Goal: Task Accomplishment & Management: Manage account settings

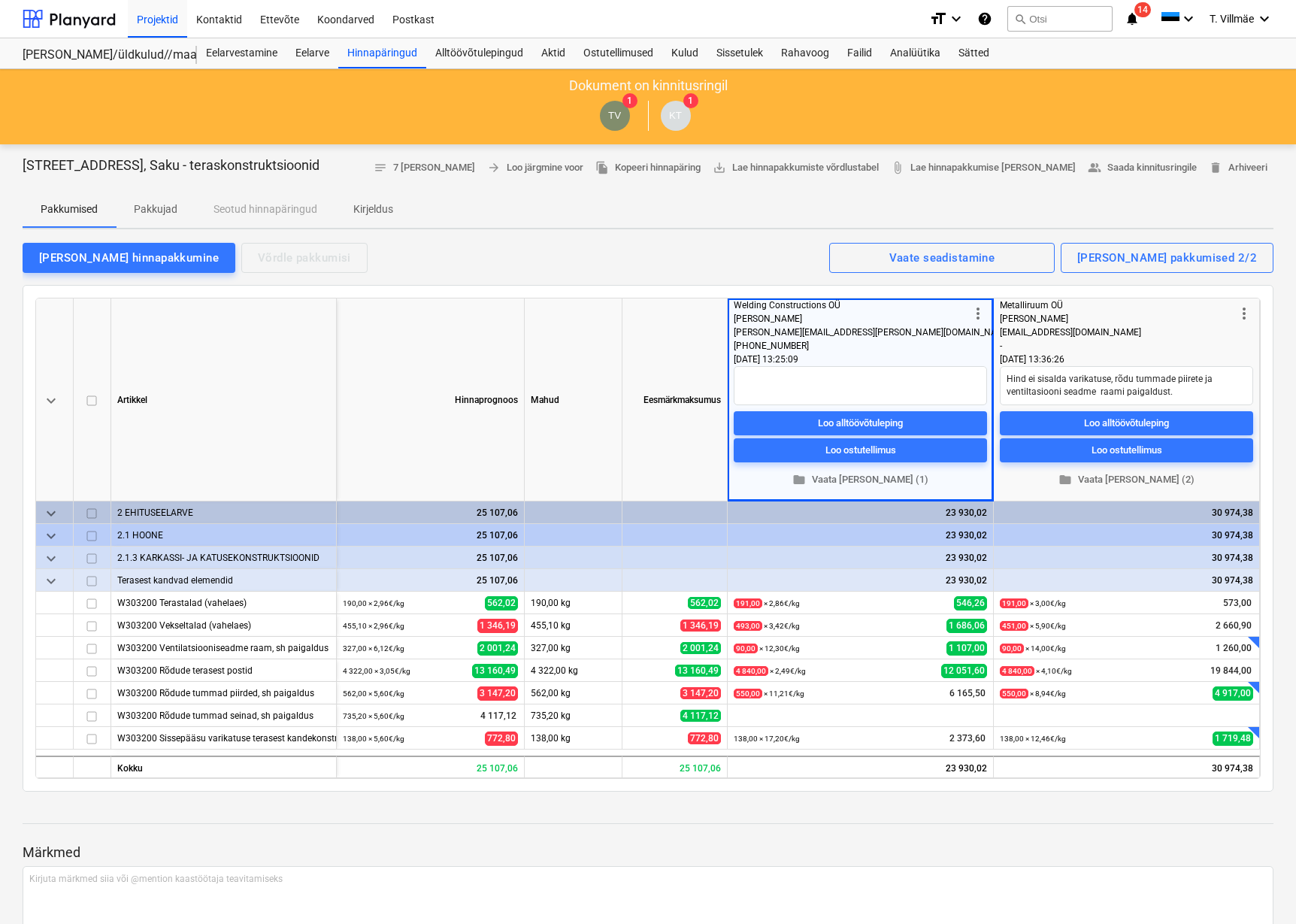
click at [81, 204] on p "Pakkumised" at bounding box center [69, 209] width 57 height 16
click at [396, 49] on div "Hinnapäringud" at bounding box center [382, 54] width 88 height 30
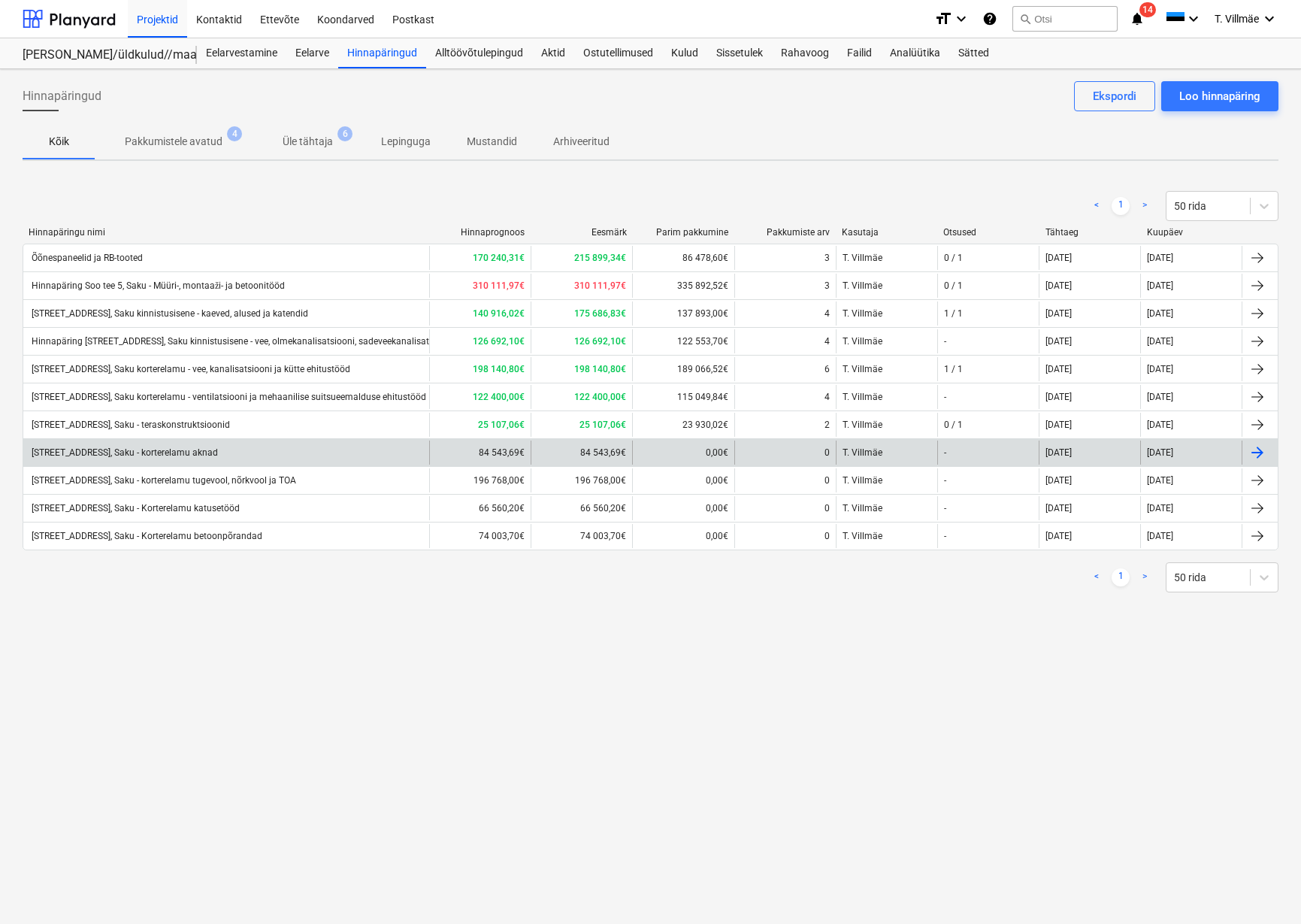
click at [196, 454] on div "[STREET_ADDRESS], Saku - korterelamu aknad" at bounding box center [124, 453] width 189 height 11
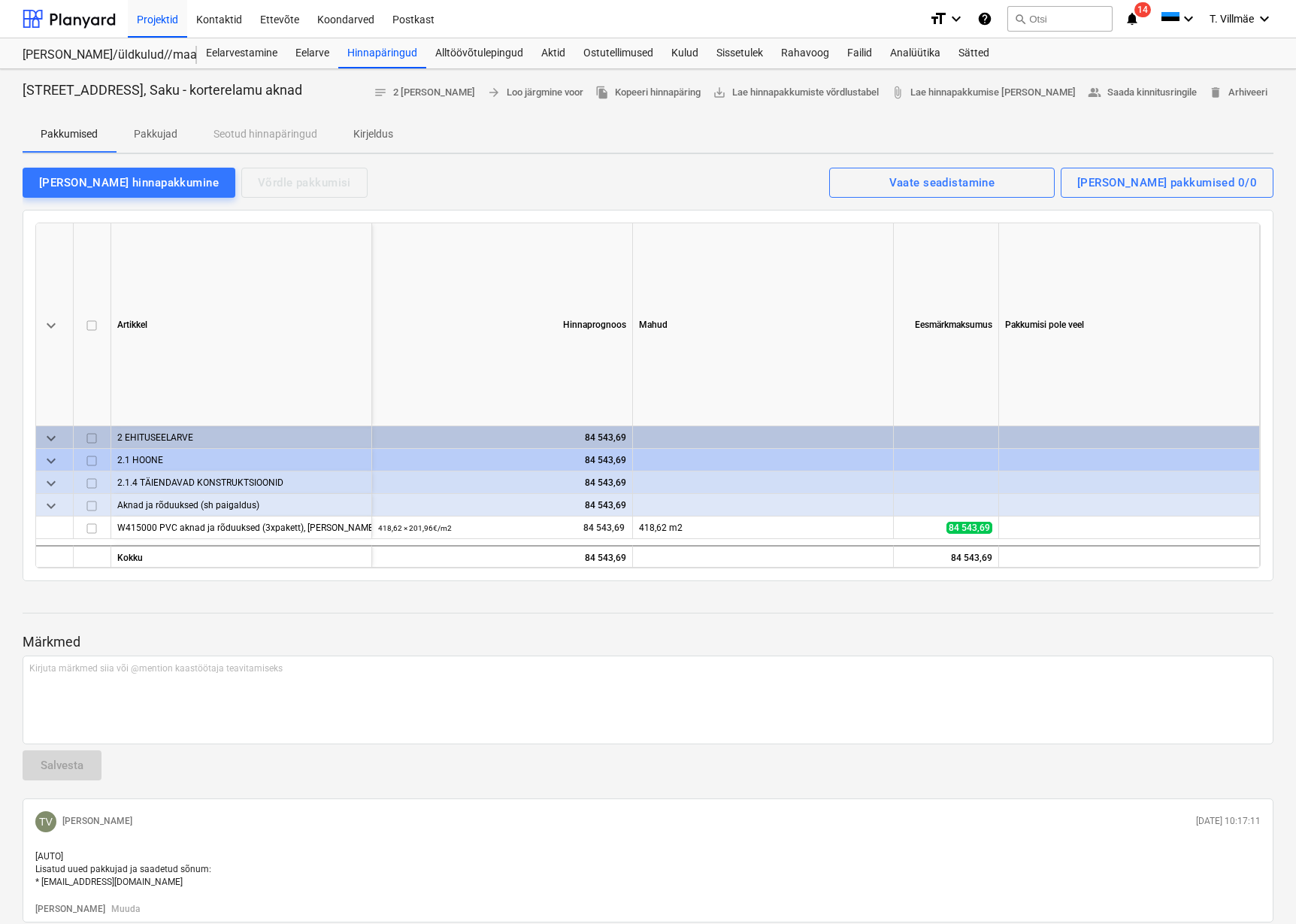
click at [158, 130] on p "Pakkujad" at bounding box center [155, 134] width 44 height 16
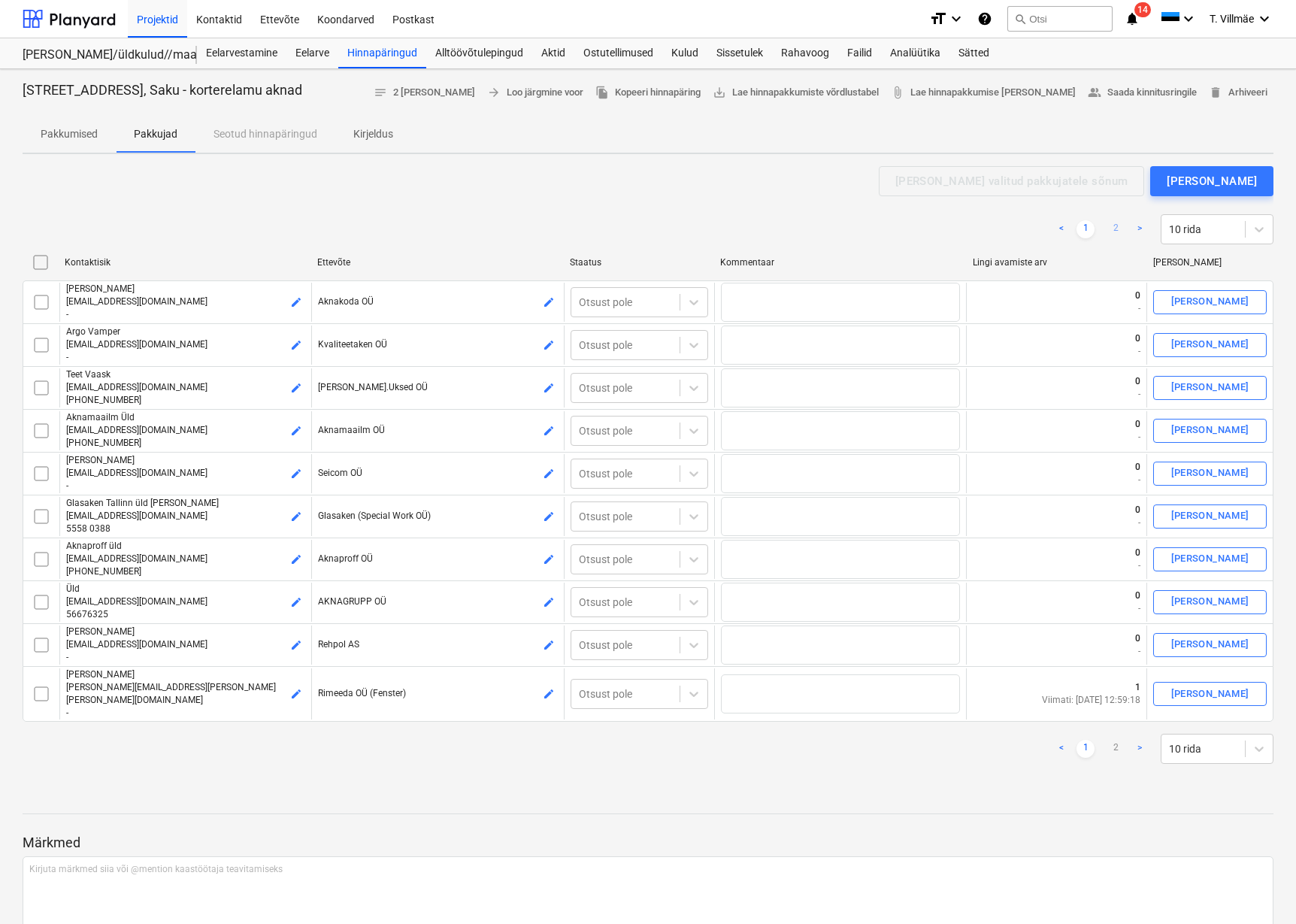
click at [1113, 232] on link "2" at bounding box center [1116, 229] width 18 height 18
type textarea "x"
checkbox input "false"
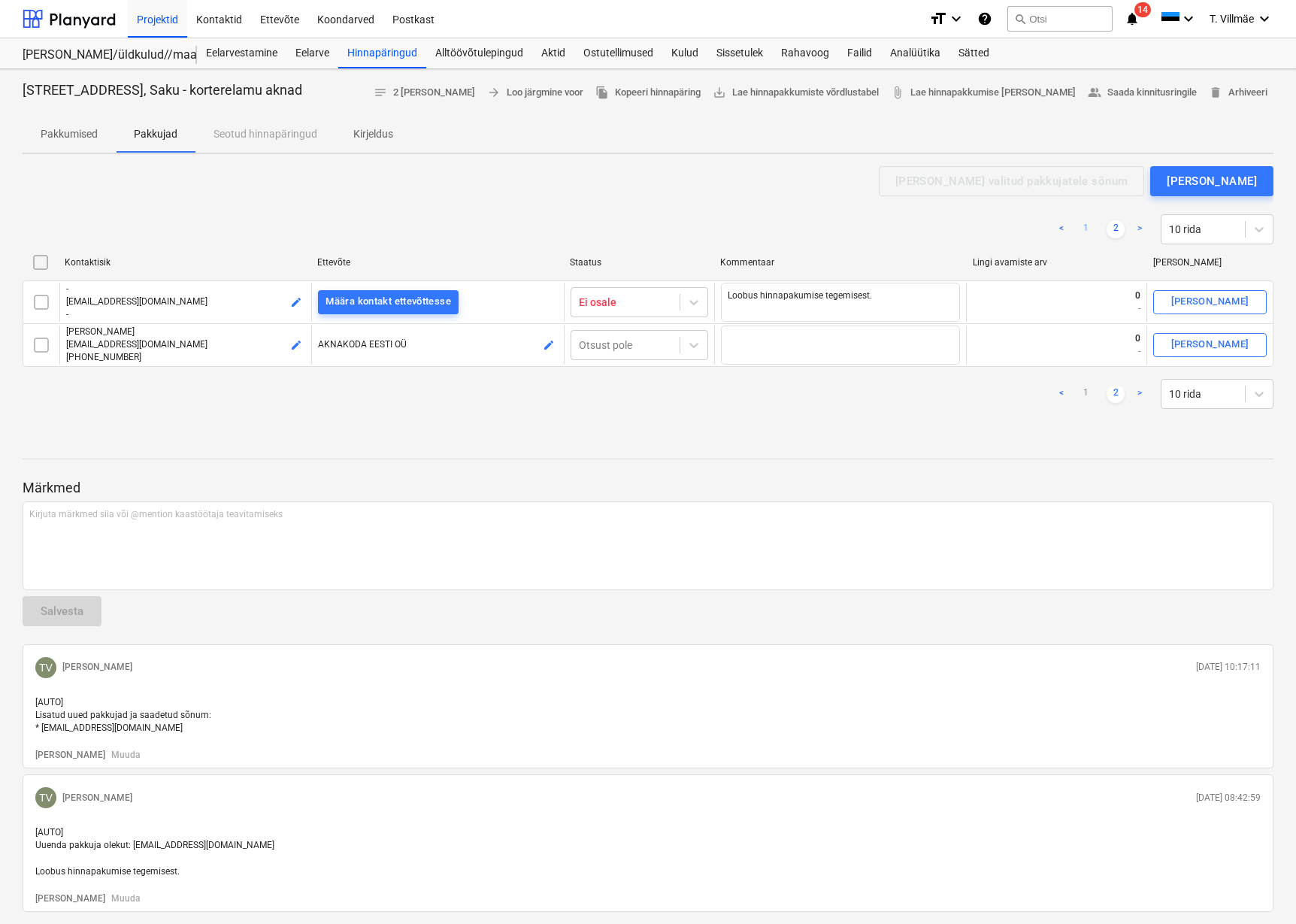
click at [1085, 232] on link "1" at bounding box center [1086, 229] width 18 height 18
checkbox input "false"
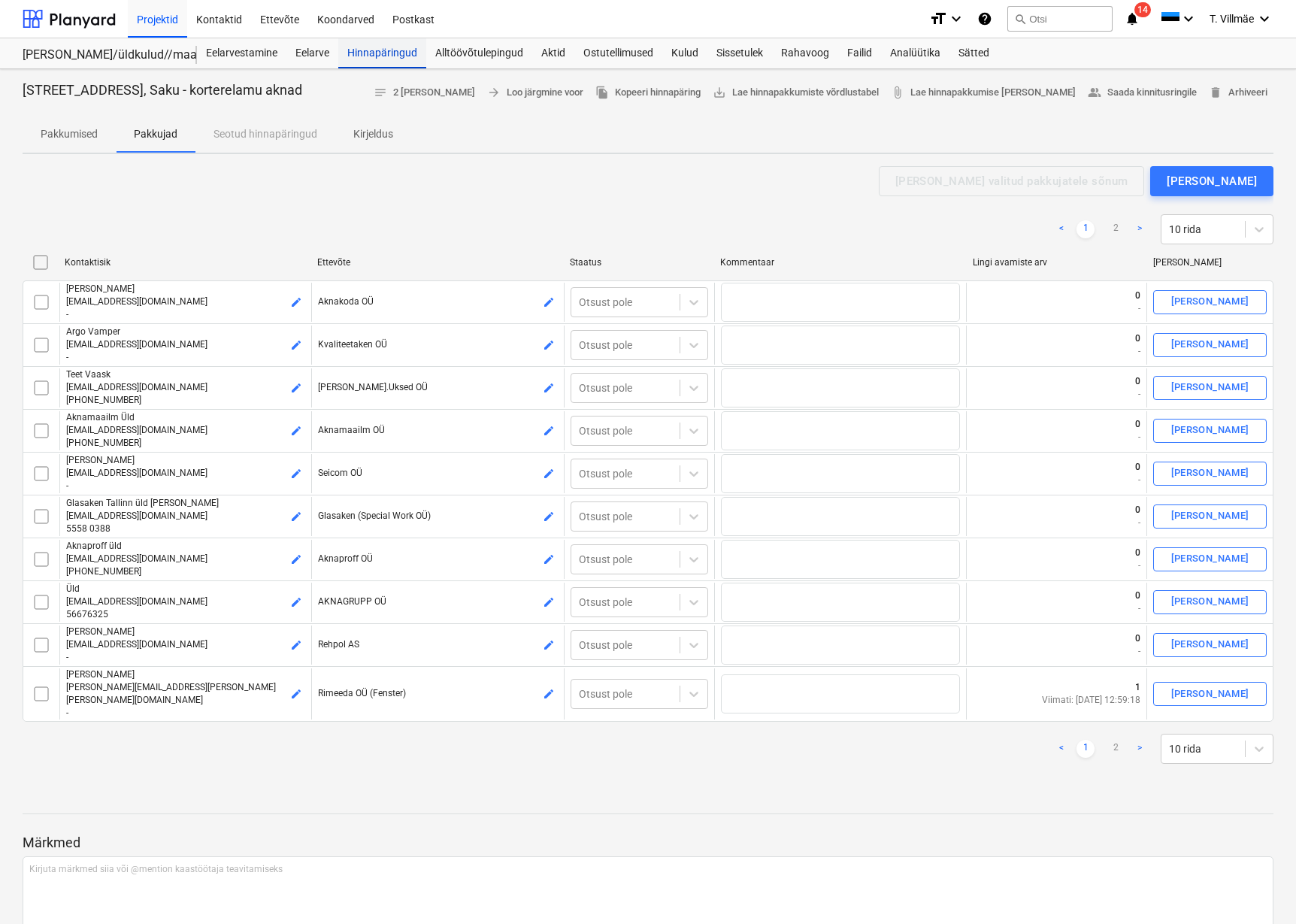
click at [377, 51] on div "Hinnapäringud" at bounding box center [382, 54] width 88 height 30
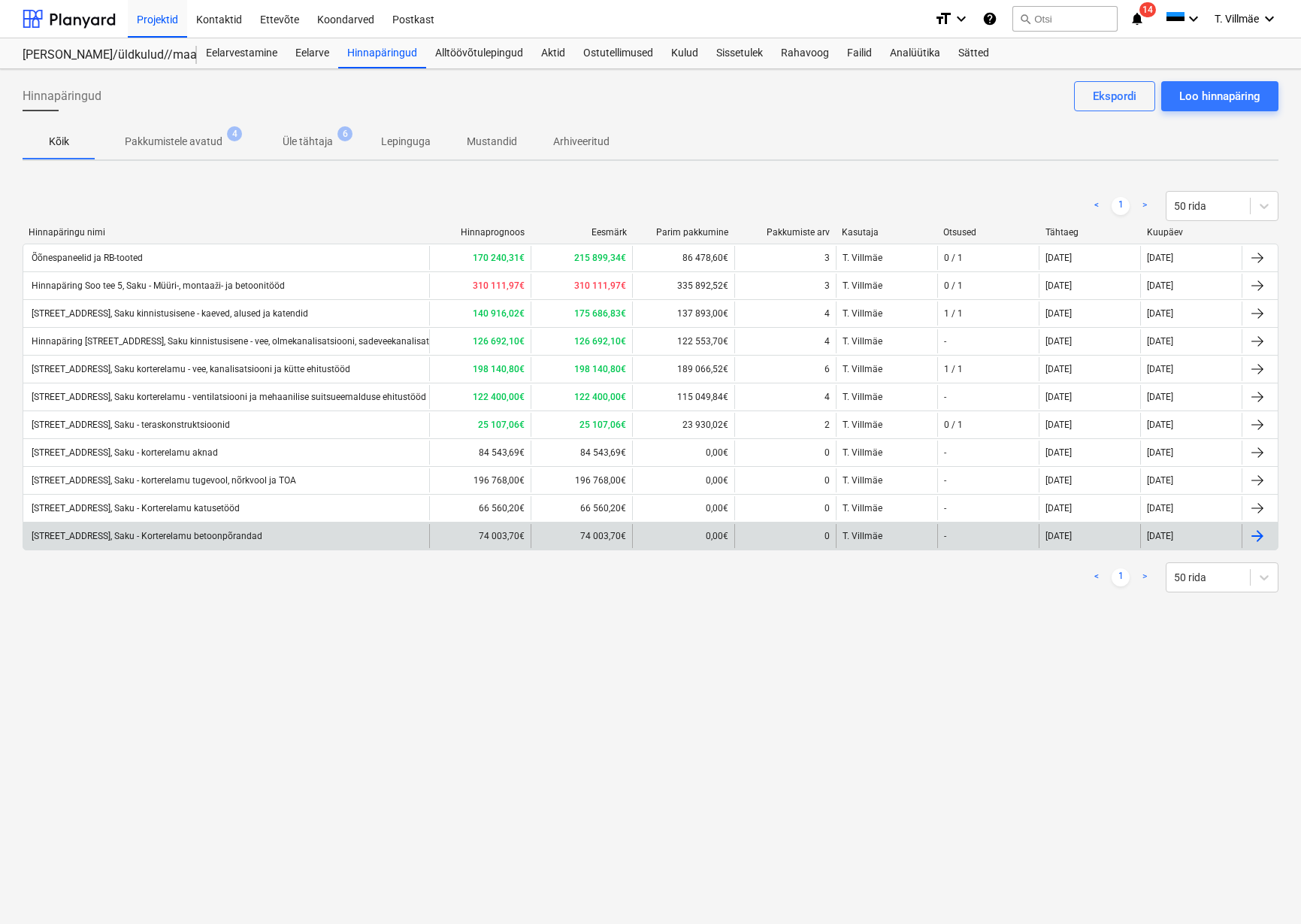
click at [216, 536] on div "[STREET_ADDRESS], Saku - Korterelamu betoonpõrandad" at bounding box center [146, 536] width 233 height 11
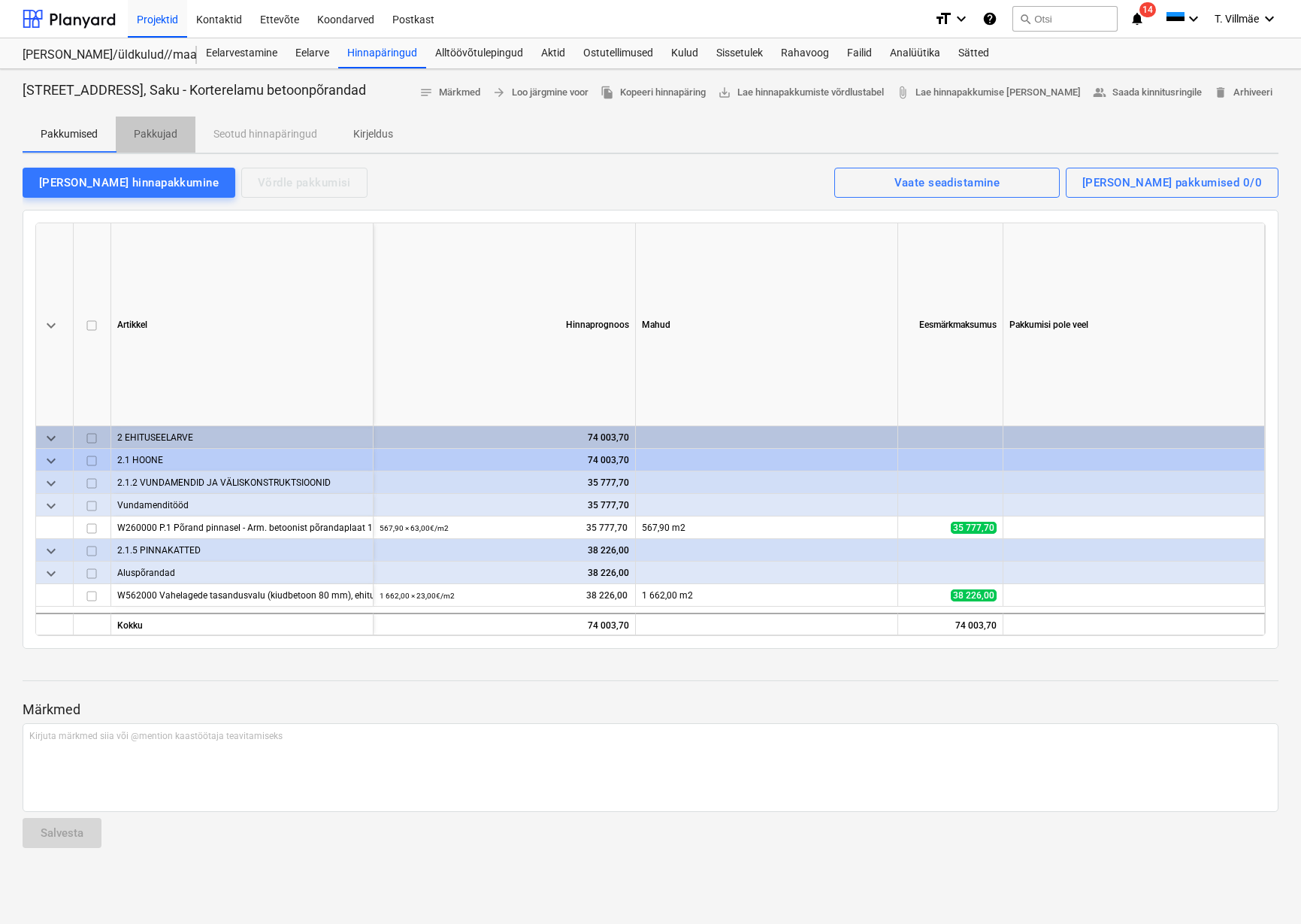
click at [160, 132] on p "Pakkujad" at bounding box center [155, 134] width 44 height 16
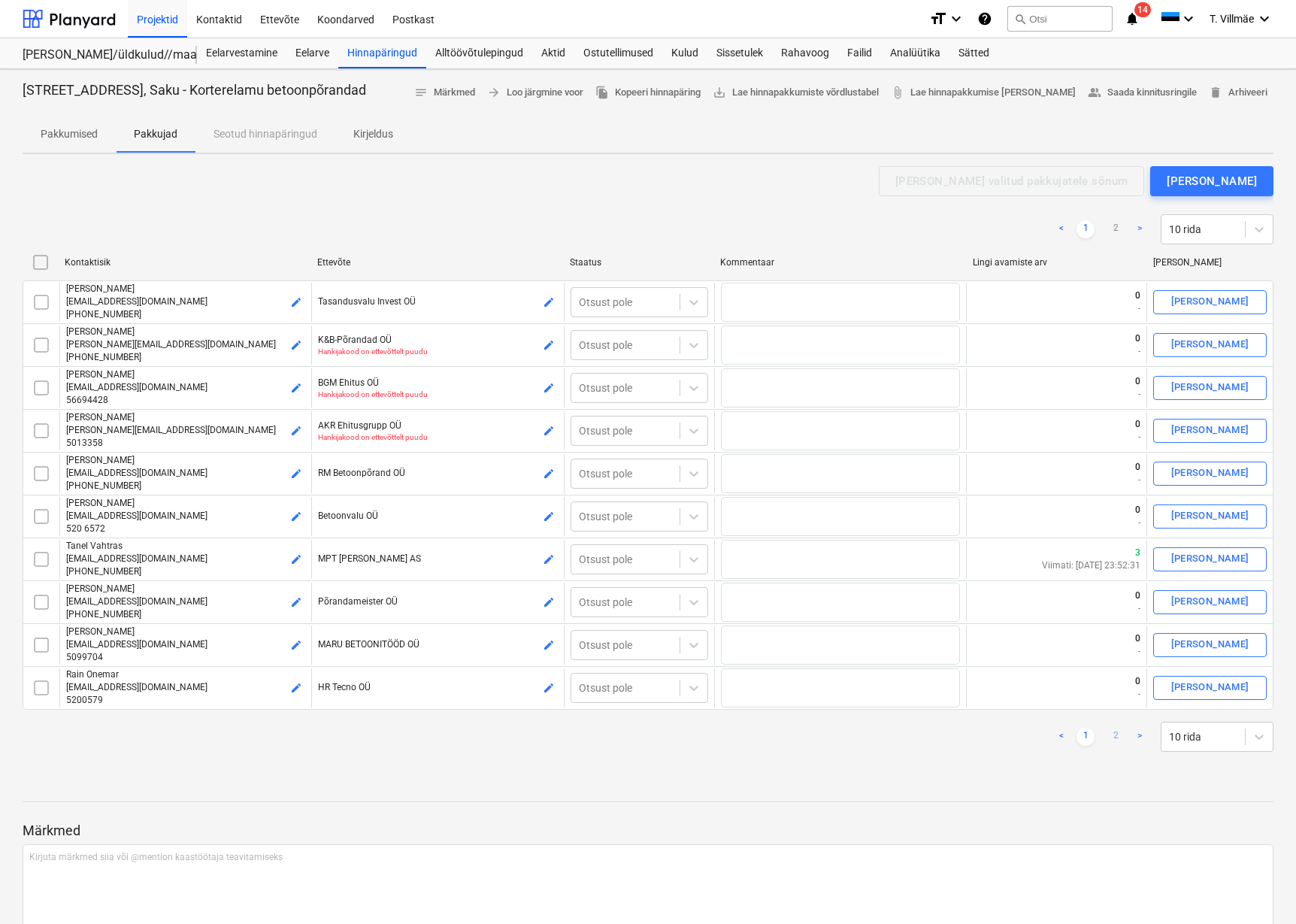
click at [1113, 735] on link "2" at bounding box center [1116, 737] width 18 height 18
checkbox input "false"
